Goal: Task Accomplishment & Management: Manage account settings

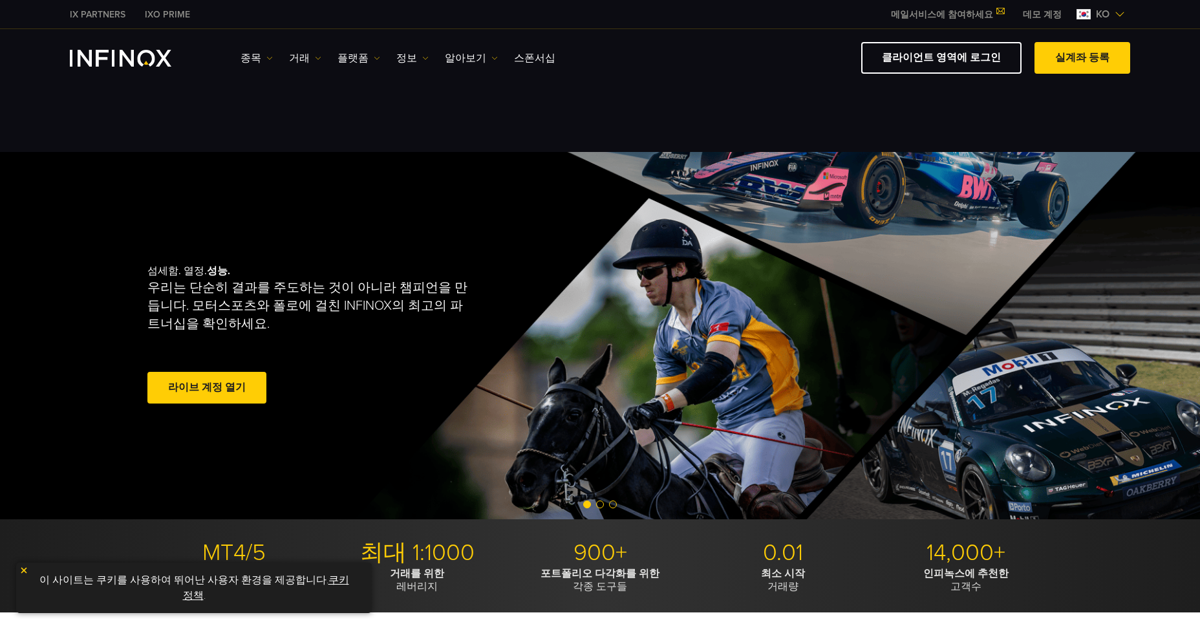
click at [207, 385] on link "라이브 계정 열기" at bounding box center [206, 388] width 119 height 32
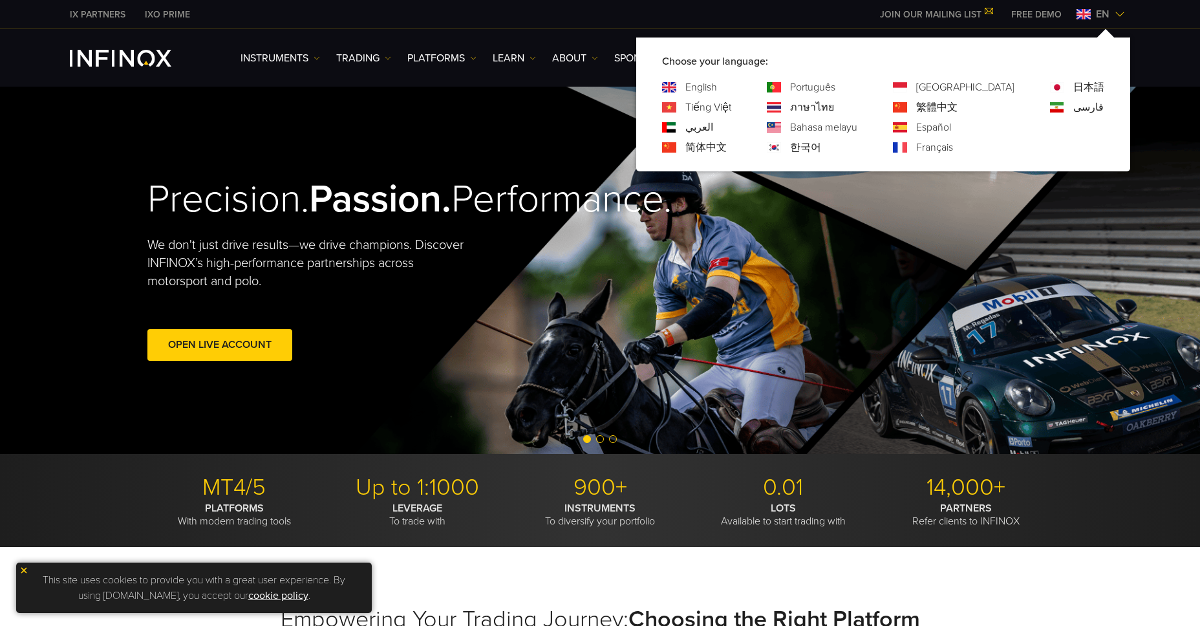
click at [1120, 15] on img at bounding box center [1119, 14] width 10 height 10
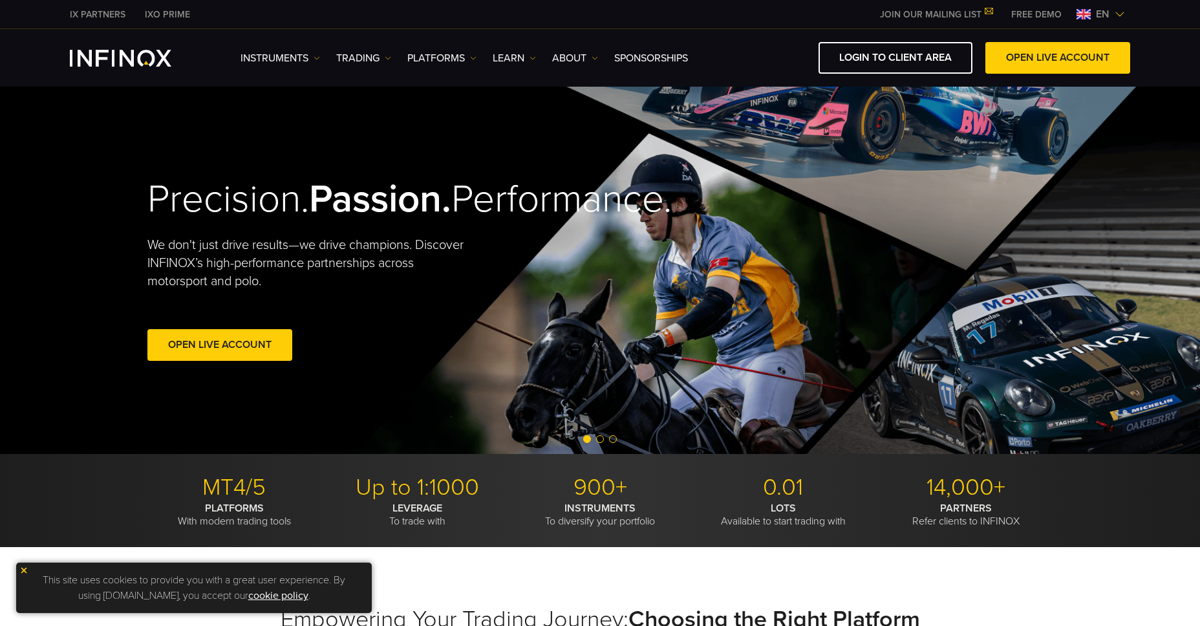
click at [1120, 15] on img at bounding box center [1119, 14] width 10 height 10
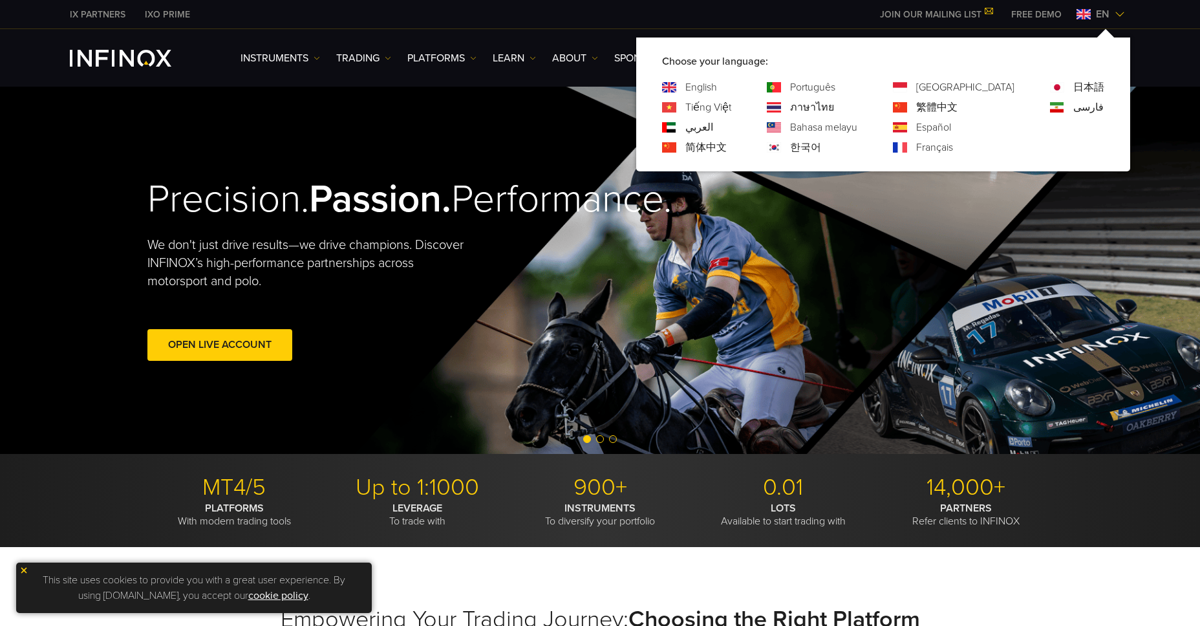
click at [821, 150] on link "한국어" at bounding box center [805, 148] width 31 height 16
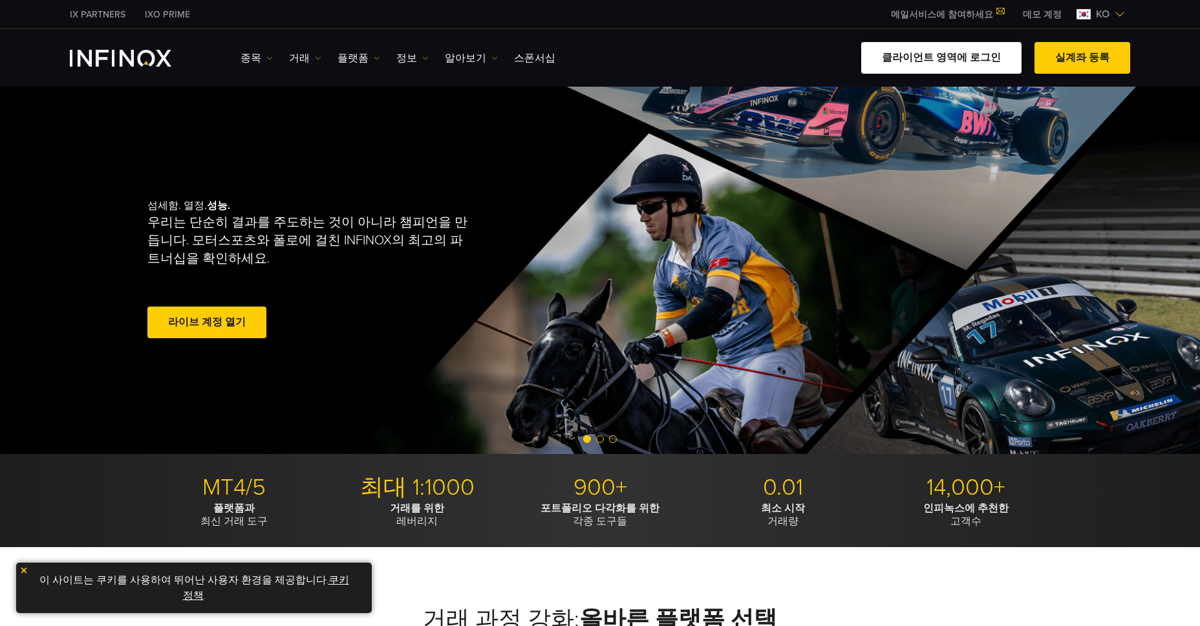
click at [936, 54] on link "클라이언트 영역에 로그인" at bounding box center [941, 58] width 160 height 32
